Goal: Find specific page/section: Find specific page/section

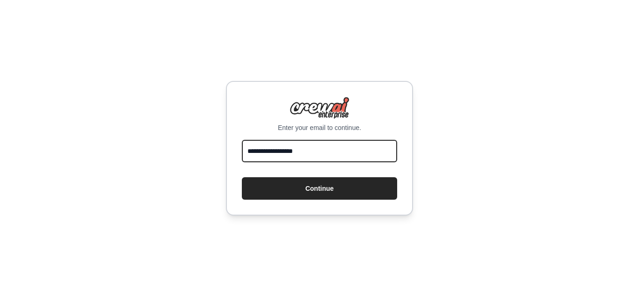
type input "**********"
click at [242, 177] on button "Continue" at bounding box center [319, 188] width 155 height 22
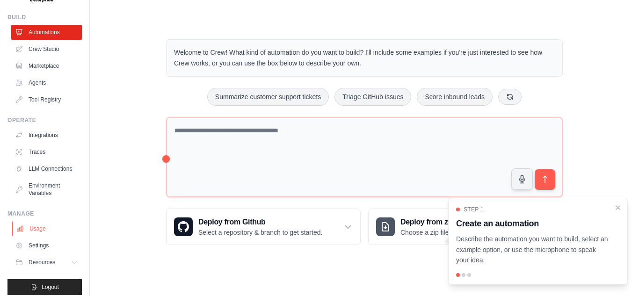
scroll to position [40, 0]
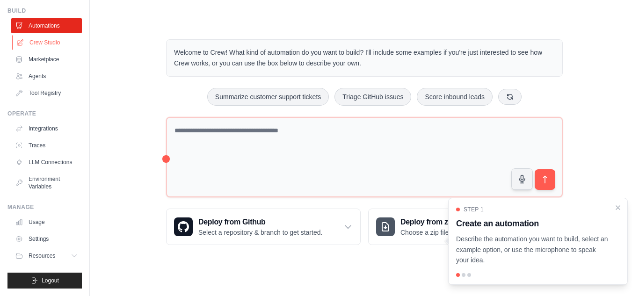
click at [44, 35] on link "Crew Studio" at bounding box center [47, 42] width 71 height 15
